Goal: Information Seeking & Learning: Understand process/instructions

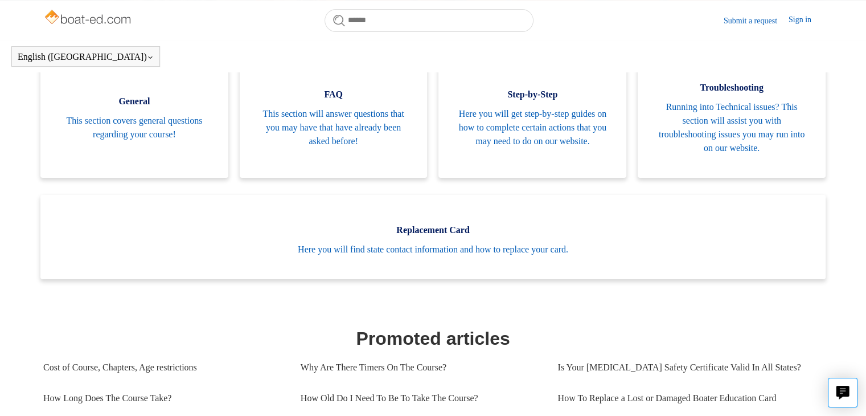
scroll to position [241, 0]
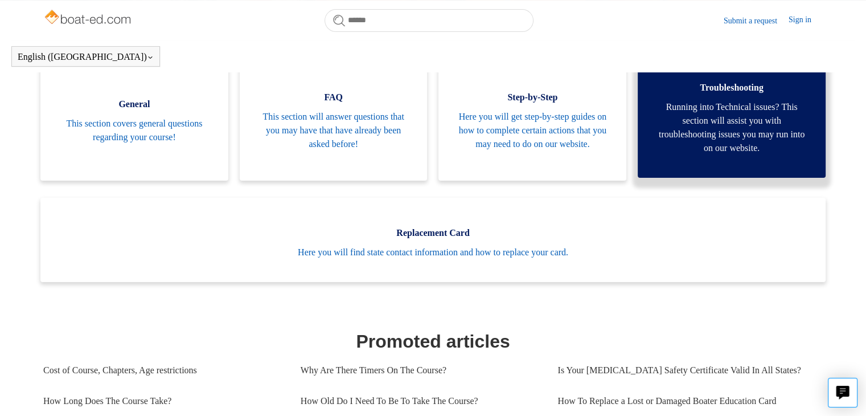
click at [720, 148] on span "Running into Technical issues? This section will assist you with troubleshootin…" at bounding box center [732, 127] width 154 height 55
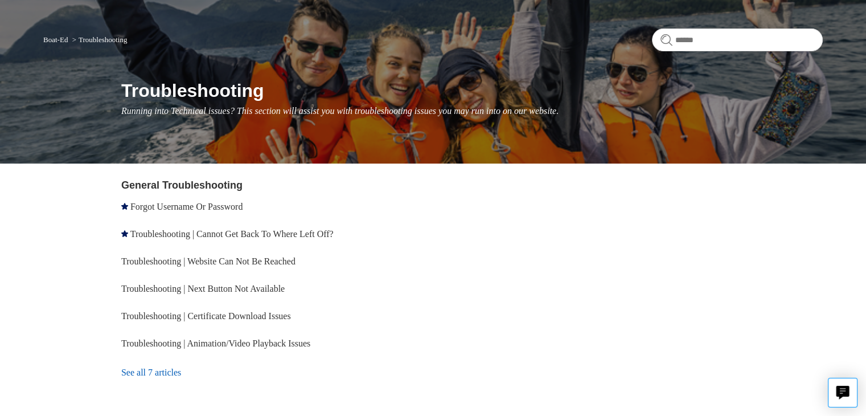
scroll to position [73, 0]
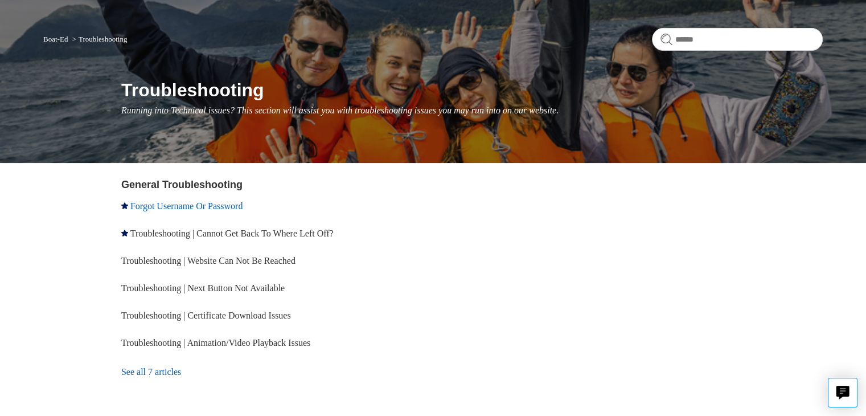
click at [193, 206] on link "Forgot Username Or Password" at bounding box center [186, 206] width 112 height 10
